Goal: Find specific page/section: Find specific page/section

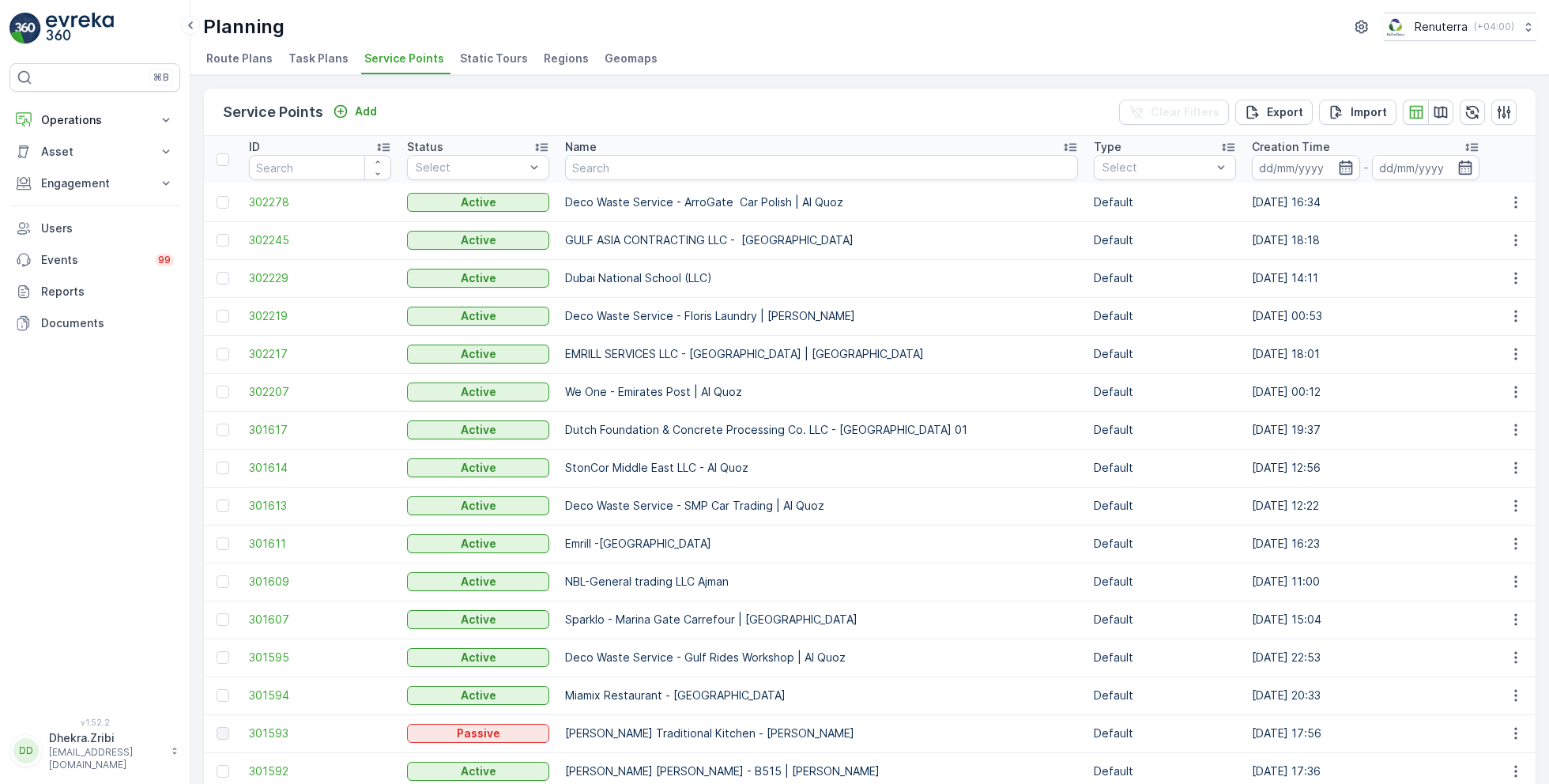
click at [643, 161] on input "text" at bounding box center [821, 167] width 513 height 25
type input "arabian"
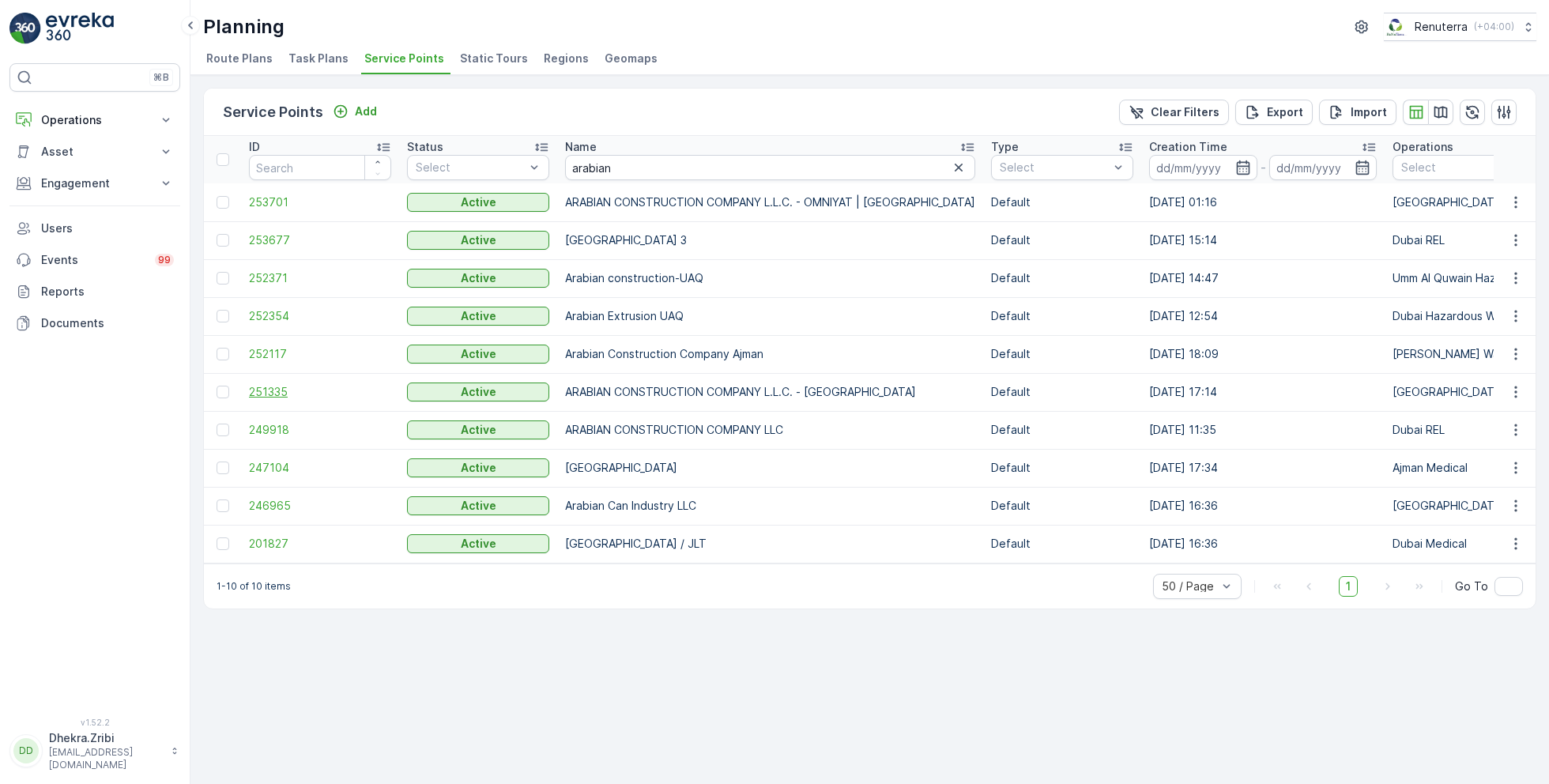
click at [266, 384] on span "251335" at bounding box center [319, 392] width 142 height 16
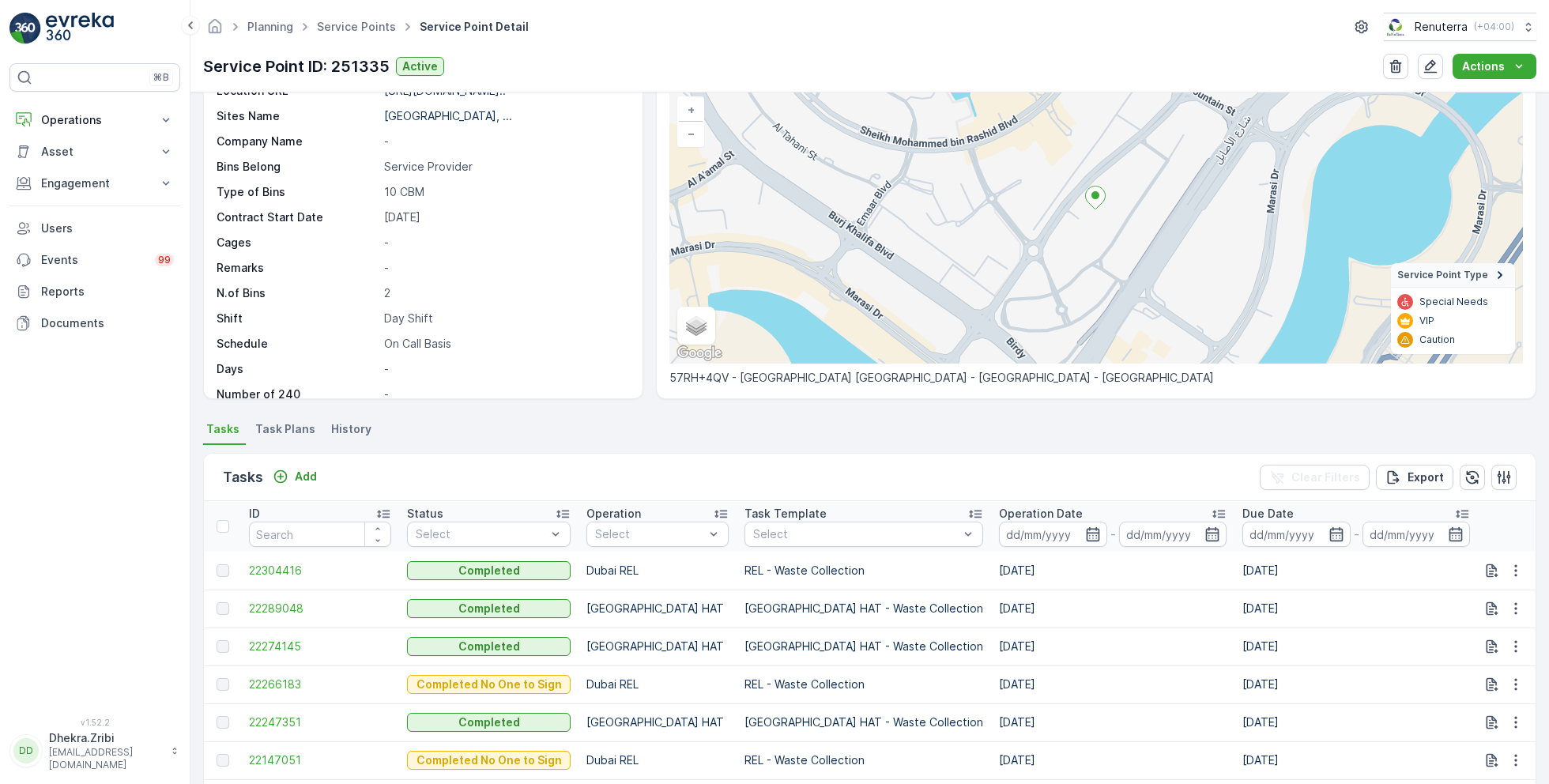
scroll to position [237, 0]
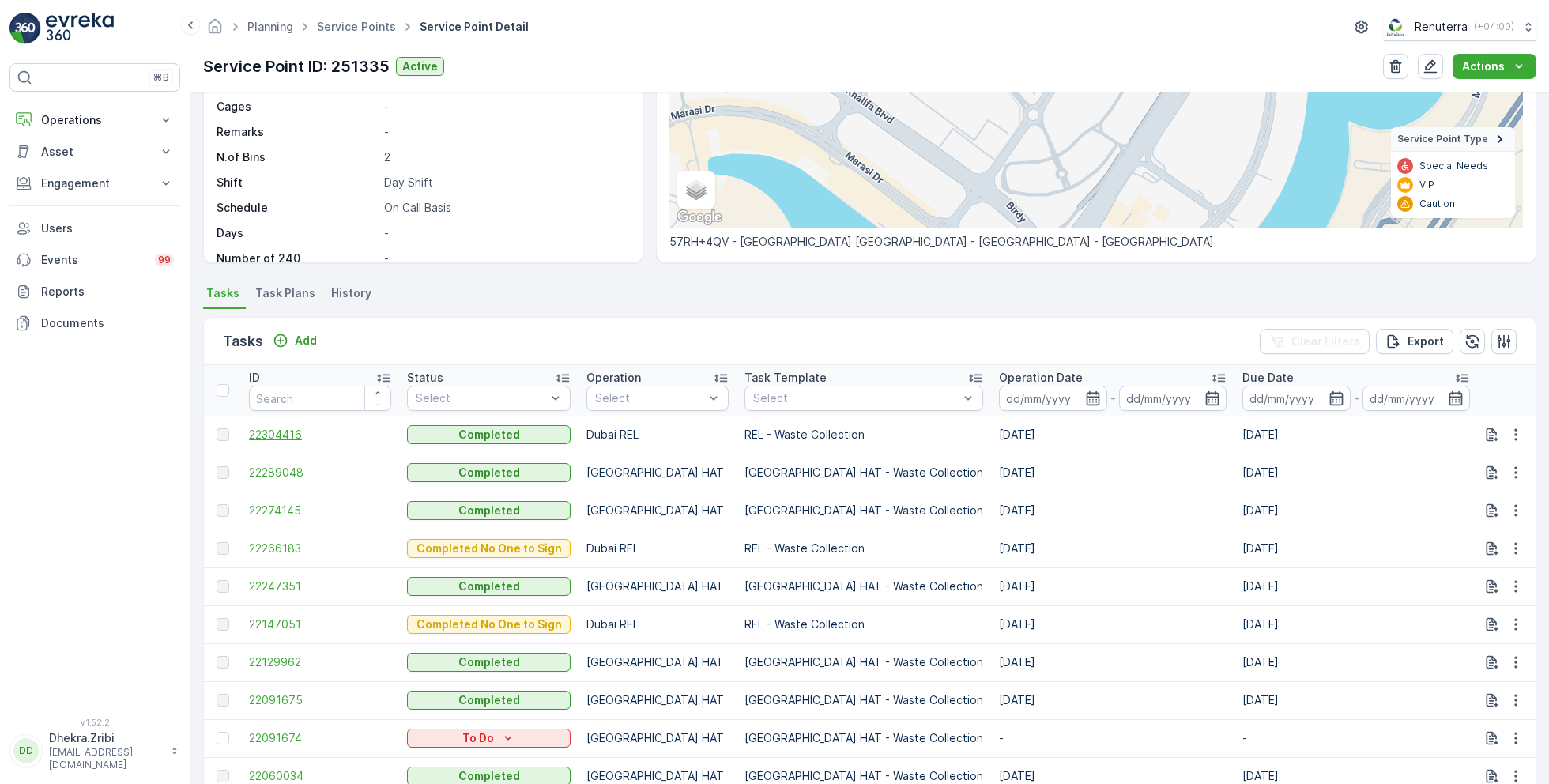
click at [288, 435] on span "22304416" at bounding box center [319, 434] width 142 height 16
